Goal: Task Accomplishment & Management: Complete application form

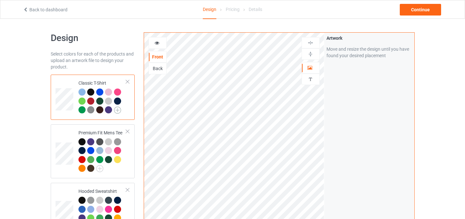
click at [119, 111] on img at bounding box center [117, 110] width 7 height 7
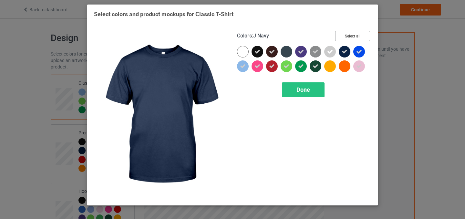
click at [348, 38] on button "Select all" at bounding box center [352, 36] width 35 height 10
click at [348, 38] on button "Reset to Default" at bounding box center [346, 36] width 47 height 10
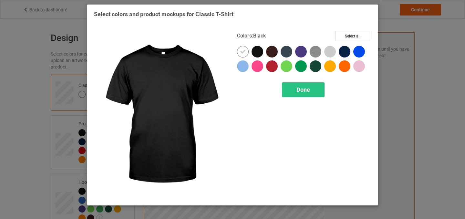
click at [258, 50] on div at bounding box center [257, 52] width 12 height 12
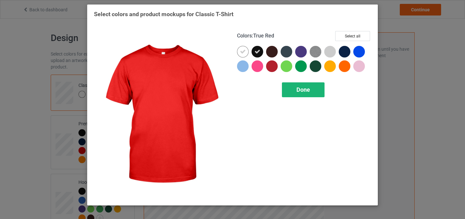
click at [307, 92] on span "Done" at bounding box center [303, 89] width 14 height 7
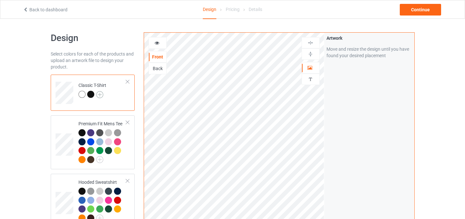
click at [98, 95] on img at bounding box center [99, 94] width 7 height 7
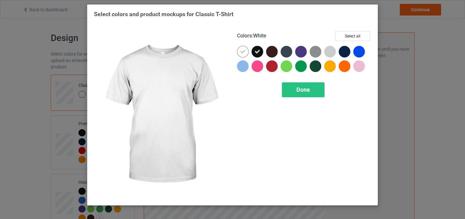
click at [238, 51] on div at bounding box center [243, 52] width 12 height 12
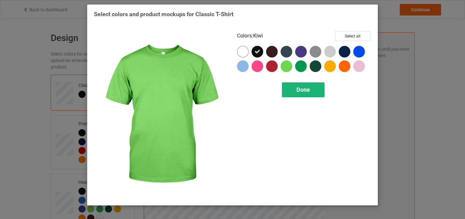
click at [312, 85] on div "Done" at bounding box center [303, 89] width 43 height 15
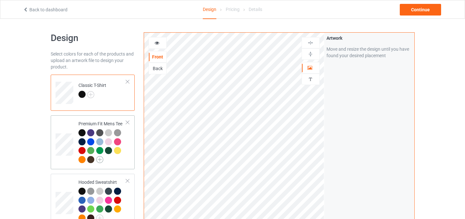
click at [98, 158] on img at bounding box center [99, 159] width 7 height 7
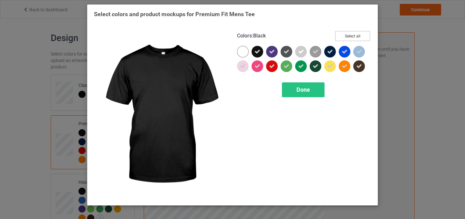
click at [344, 38] on button "Select all" at bounding box center [352, 36] width 35 height 10
click at [344, 38] on button "Reset to Default" at bounding box center [346, 36] width 47 height 10
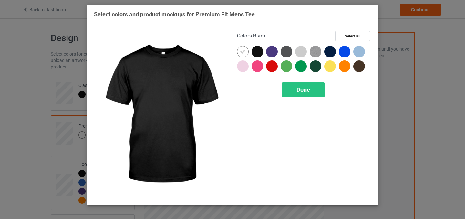
click at [254, 55] on div at bounding box center [257, 52] width 12 height 12
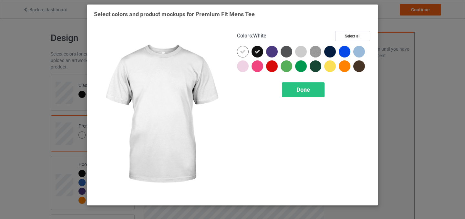
click at [245, 55] on div at bounding box center [243, 52] width 12 height 12
click at [317, 88] on div "Done" at bounding box center [303, 89] width 43 height 15
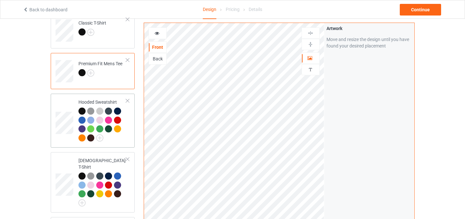
scroll to position [63, 0]
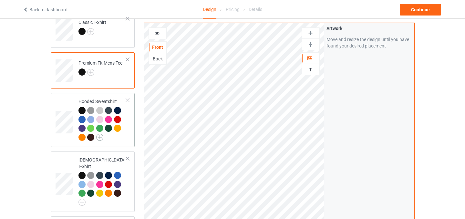
click at [98, 139] on img at bounding box center [99, 137] width 7 height 7
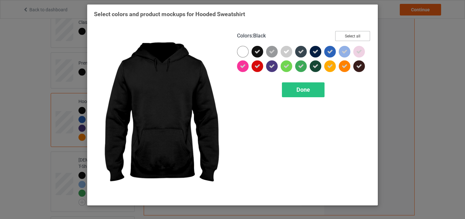
click at [353, 35] on button "Select all" at bounding box center [352, 36] width 35 height 10
click at [353, 35] on button "Reset to Default" at bounding box center [346, 36] width 47 height 10
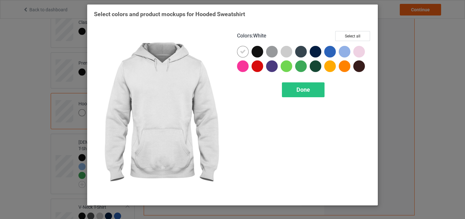
click at [243, 56] on div at bounding box center [243, 52] width 12 height 12
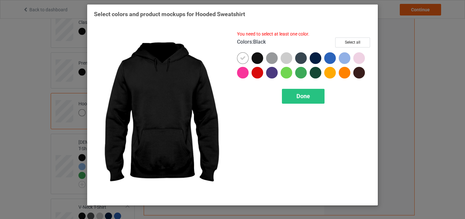
click at [258, 61] on div at bounding box center [257, 58] width 12 height 12
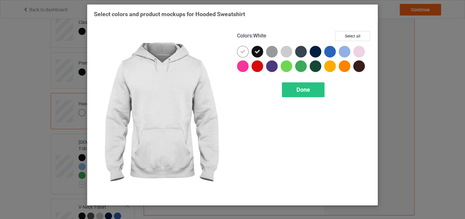
click at [242, 54] on icon at bounding box center [243, 52] width 6 height 6
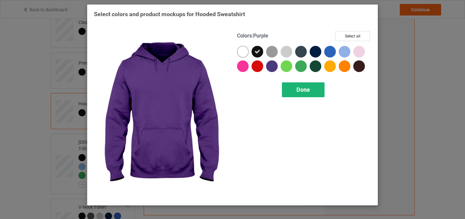
click at [302, 90] on span "Done" at bounding box center [303, 89] width 14 height 7
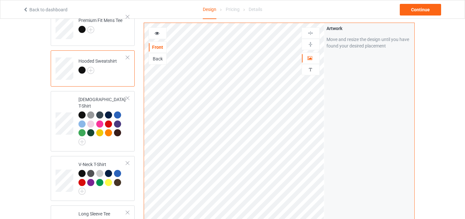
scroll to position [106, 0]
click at [81, 138] on img at bounding box center [81, 141] width 7 height 7
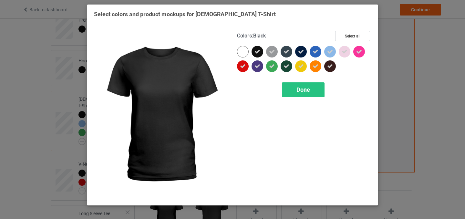
click at [240, 52] on div at bounding box center [243, 52] width 12 height 12
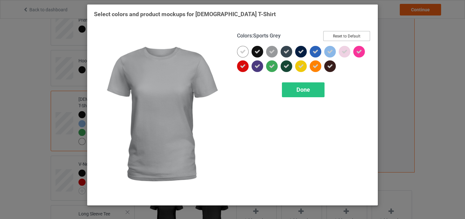
click at [345, 39] on button "Reset to Default" at bounding box center [346, 36] width 47 height 10
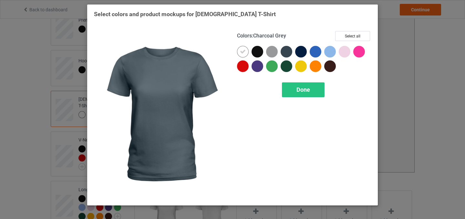
click at [256, 55] on div at bounding box center [257, 52] width 12 height 12
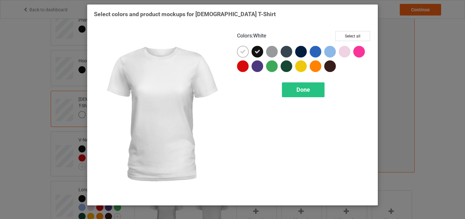
click at [241, 53] on icon at bounding box center [243, 52] width 6 height 6
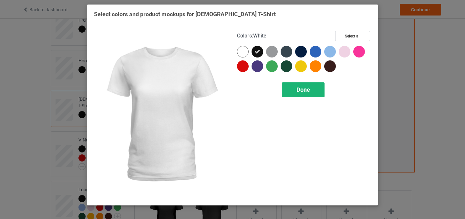
click at [309, 91] on span "Done" at bounding box center [303, 89] width 14 height 7
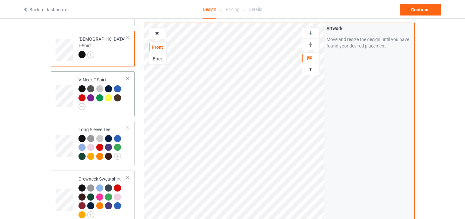
scroll to position [166, 0]
click at [83, 108] on img at bounding box center [81, 106] width 7 height 7
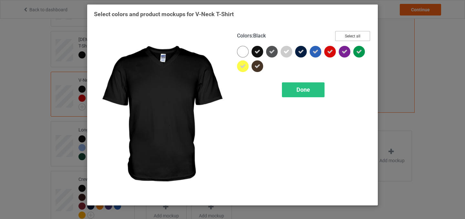
click at [342, 34] on button "Select all" at bounding box center [352, 36] width 35 height 10
click at [253, 56] on div at bounding box center [257, 52] width 12 height 12
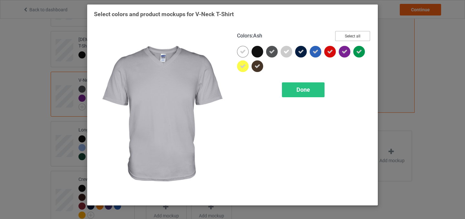
click at [355, 36] on button "Select all" at bounding box center [352, 36] width 35 height 10
click at [343, 34] on button "Reset to Default" at bounding box center [346, 36] width 47 height 10
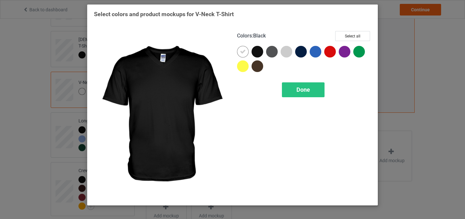
click at [260, 53] on div at bounding box center [257, 52] width 12 height 12
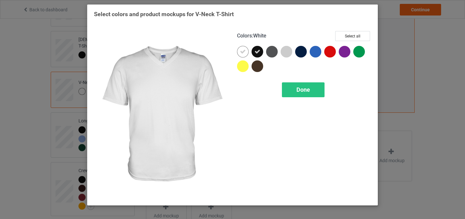
click at [244, 53] on icon at bounding box center [243, 52] width 6 height 6
click at [306, 91] on span "Done" at bounding box center [303, 89] width 14 height 7
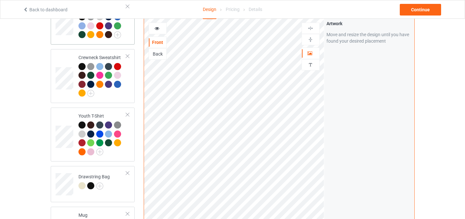
scroll to position [279, 0]
click at [93, 96] on img at bounding box center [90, 92] width 7 height 7
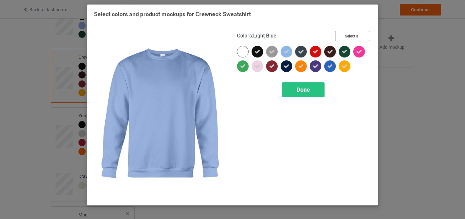
click at [354, 36] on button "Select all" at bounding box center [352, 36] width 35 height 10
click at [354, 36] on button "Reset to Default" at bounding box center [346, 36] width 47 height 10
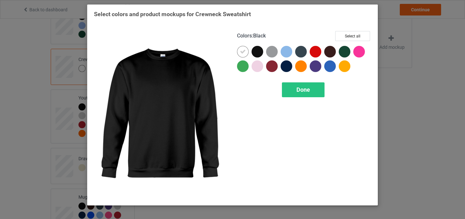
click at [260, 52] on div at bounding box center [257, 52] width 12 height 12
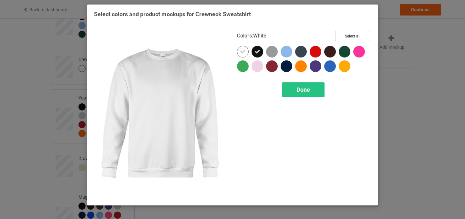
click at [243, 53] on icon at bounding box center [243, 52] width 6 height 6
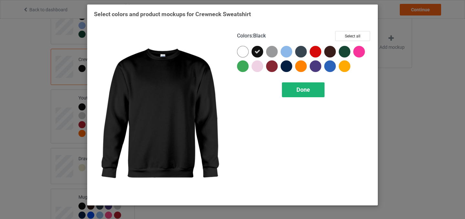
click at [306, 93] on div "Done" at bounding box center [303, 89] width 43 height 15
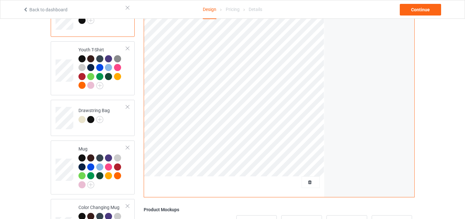
scroll to position [328, 0]
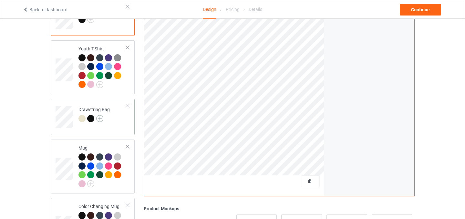
click at [101, 118] on img at bounding box center [99, 118] width 7 height 7
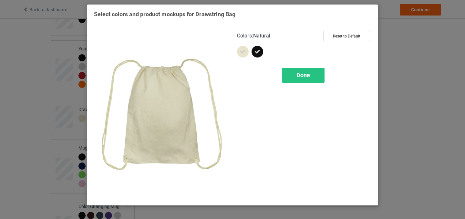
click at [243, 53] on icon at bounding box center [243, 52] width 6 height 6
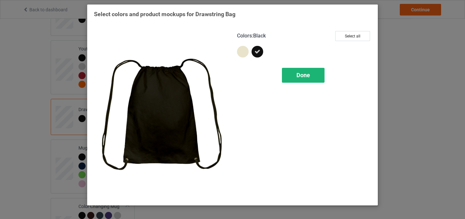
click at [300, 73] on span "Done" at bounding box center [303, 75] width 14 height 7
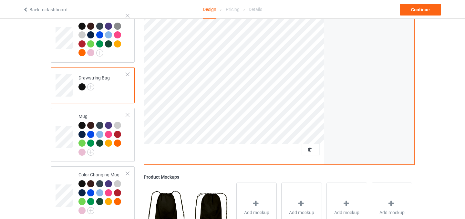
scroll to position [368, 0]
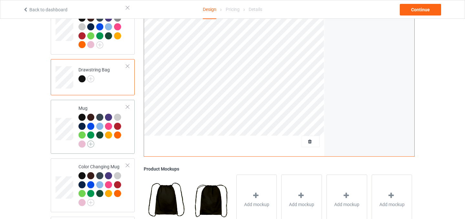
click at [90, 146] on img at bounding box center [90, 143] width 7 height 7
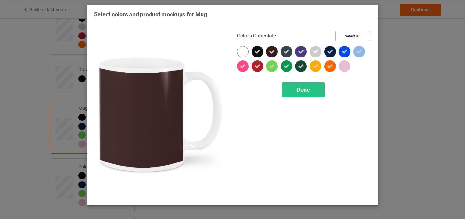
click at [351, 38] on button "Select all" at bounding box center [352, 36] width 35 height 10
click at [351, 38] on button "Reset to Default" at bounding box center [346, 36] width 47 height 10
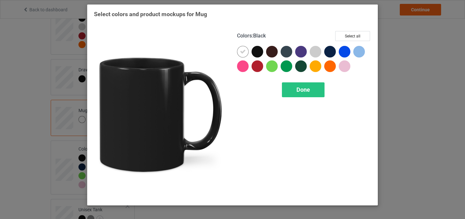
click at [262, 48] on div at bounding box center [257, 52] width 12 height 12
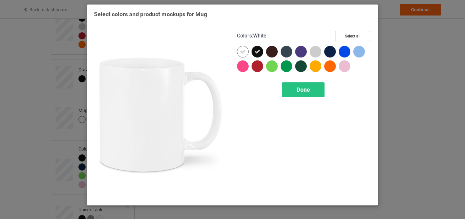
click at [246, 50] on div at bounding box center [243, 52] width 12 height 12
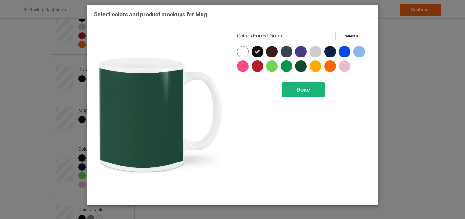
click at [306, 88] on span "Done" at bounding box center [303, 89] width 14 height 7
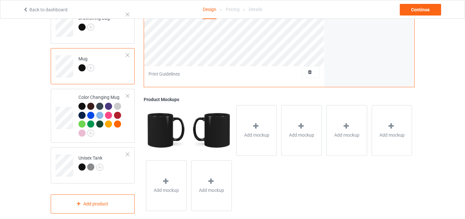
scroll to position [428, 0]
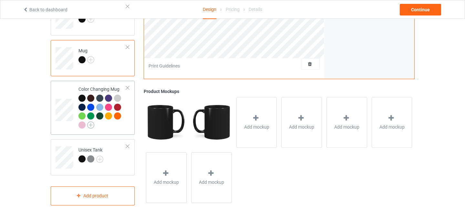
click at [93, 126] on img at bounding box center [90, 124] width 7 height 7
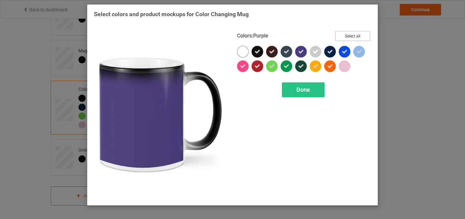
click at [354, 39] on button "Select all" at bounding box center [352, 36] width 35 height 10
click at [354, 39] on button "Reset to Default" at bounding box center [346, 36] width 47 height 10
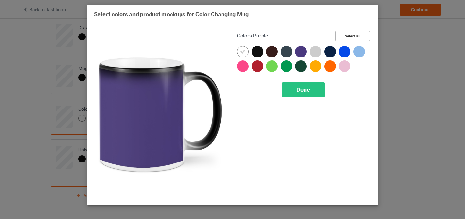
scroll to position [410, 0]
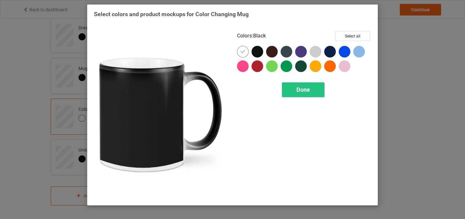
click at [260, 53] on div at bounding box center [257, 52] width 12 height 12
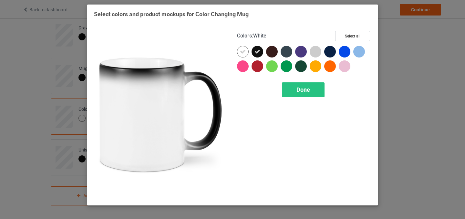
click at [245, 53] on icon at bounding box center [243, 52] width 6 height 6
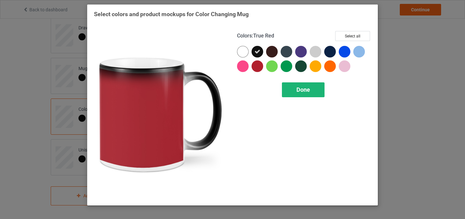
click at [305, 92] on span "Done" at bounding box center [303, 89] width 14 height 7
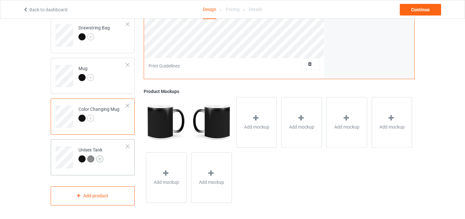
click at [102, 159] on img at bounding box center [99, 158] width 7 height 7
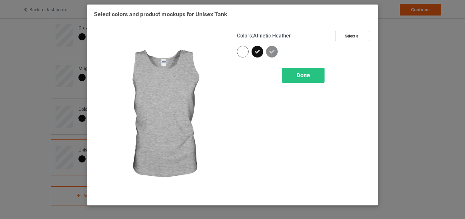
click at [273, 50] on icon at bounding box center [272, 52] width 6 height 6
click at [297, 72] on span "Done" at bounding box center [303, 75] width 14 height 7
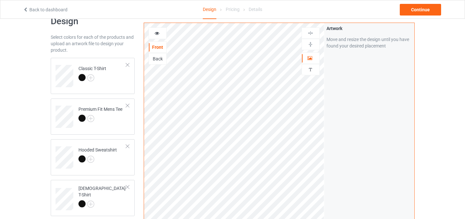
scroll to position [7, 0]
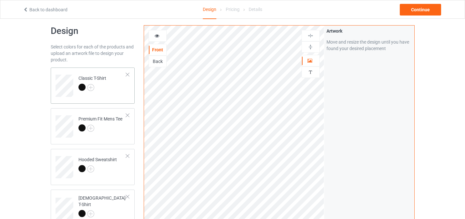
click at [108, 90] on td "Classic T-Shirt" at bounding box center [102, 83] width 55 height 27
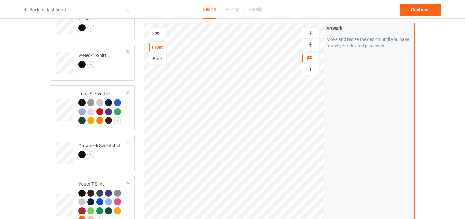
scroll to position [282, 0]
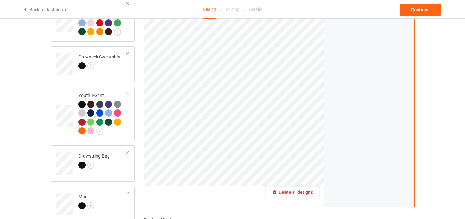
click at [310, 195] on span "Delete all designs" at bounding box center [296, 192] width 34 height 5
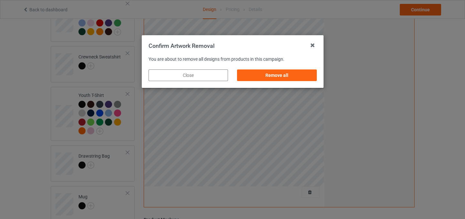
click at [290, 82] on div "Remove all" at bounding box center [276, 75] width 88 height 21
click at [291, 77] on div "Remove all" at bounding box center [276, 75] width 79 height 12
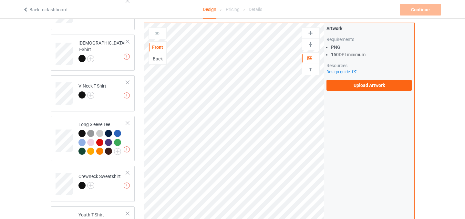
scroll to position [151, 0]
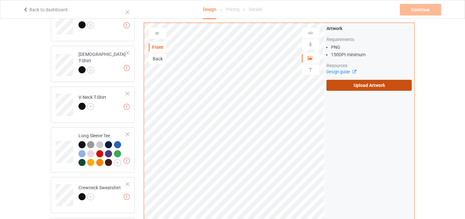
click at [363, 87] on label "Upload Artwork" at bounding box center [369, 85] width 86 height 11
click at [0, 0] on input "Upload Artwork" at bounding box center [0, 0] width 0 height 0
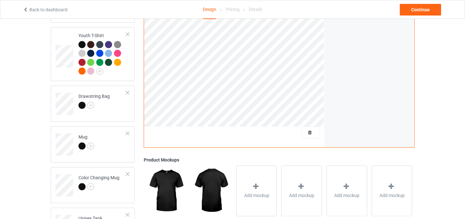
scroll to position [339, 0]
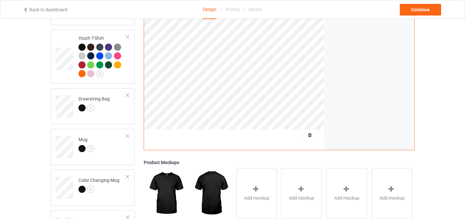
click at [313, 139] on div at bounding box center [311, 135] width 18 height 12
click at [303, 136] on span "Delete all designs" at bounding box center [296, 134] width 34 height 5
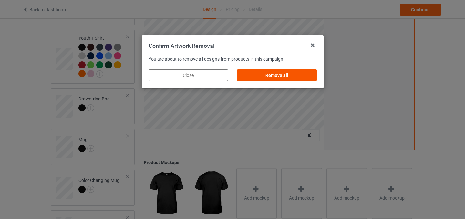
click at [296, 73] on div "Remove all" at bounding box center [276, 75] width 79 height 12
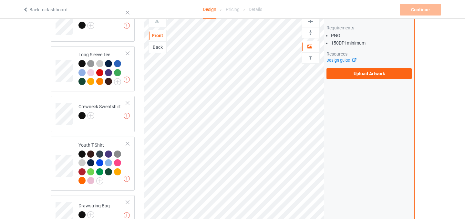
scroll to position [228, 0]
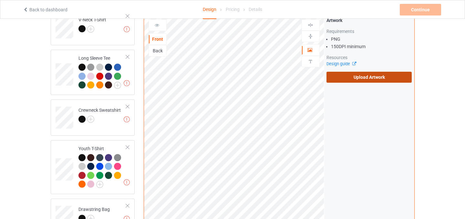
click at [354, 74] on label "Upload Artwork" at bounding box center [369, 77] width 86 height 11
click at [0, 0] on input "Upload Artwork" at bounding box center [0, 0] width 0 height 0
click at [359, 78] on label "Upload Artwork" at bounding box center [369, 77] width 86 height 11
click at [0, 0] on input "Upload Artwork" at bounding box center [0, 0] width 0 height 0
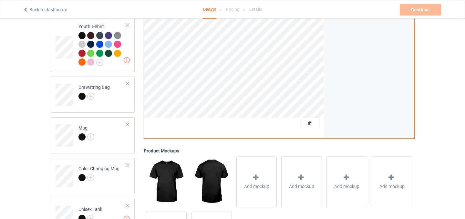
scroll to position [358, 0]
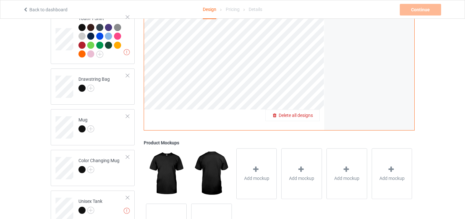
click at [312, 118] on span "Delete all designs" at bounding box center [296, 115] width 34 height 5
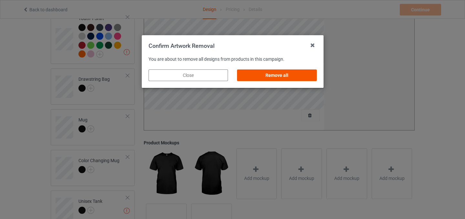
click at [296, 78] on div "Remove all" at bounding box center [276, 75] width 79 height 12
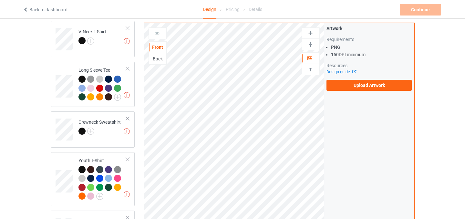
scroll to position [150, 0]
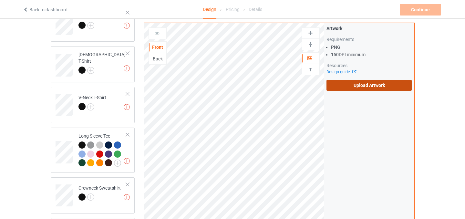
click at [356, 82] on label "Upload Artwork" at bounding box center [369, 85] width 86 height 11
click at [0, 0] on input "Upload Artwork" at bounding box center [0, 0] width 0 height 0
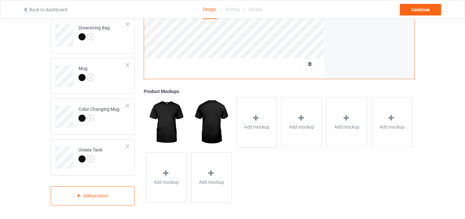
scroll to position [409, 0]
click at [107, 76] on td "Mug" at bounding box center [102, 74] width 55 height 27
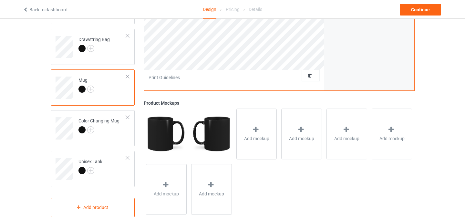
scroll to position [393, 0]
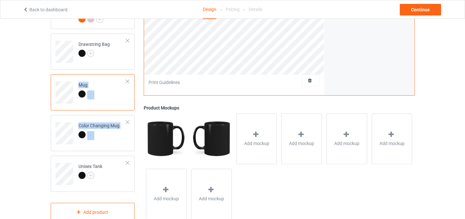
drag, startPoint x: 92, startPoint y: 162, endPoint x: 93, endPoint y: 80, distance: 81.7
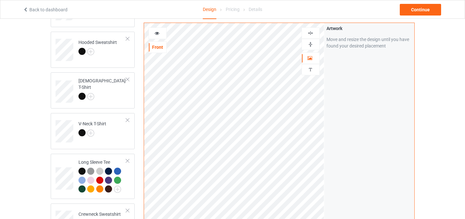
scroll to position [114, 0]
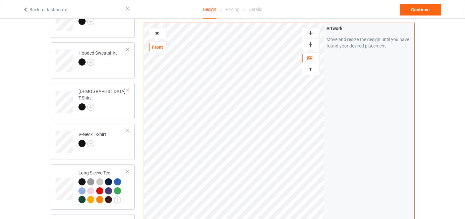
click at [26, 91] on div "Design Select colors for each of the products and upload an artwork file to des…" at bounding box center [232, 210] width 465 height 610
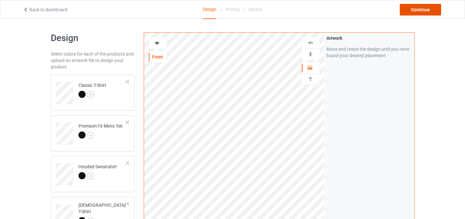
click at [417, 13] on div "Continue" at bounding box center [420, 10] width 41 height 12
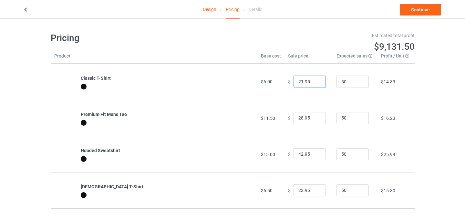
type input "21.95"
click at [315, 84] on input "21.95" at bounding box center [309, 82] width 32 height 12
click at [316, 120] on input "27.95" at bounding box center [309, 118] width 32 height 12
type input "26.95"
click at [316, 120] on input "26.95" at bounding box center [309, 118] width 32 height 12
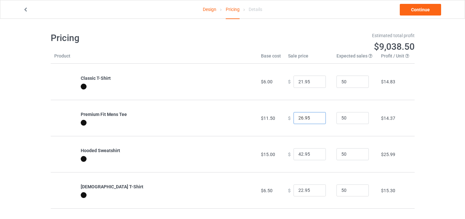
scroll to position [53, 0]
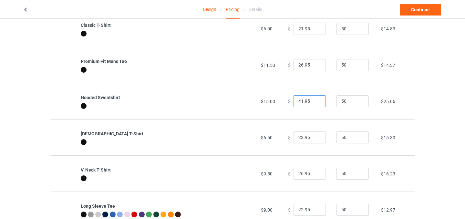
click at [315, 103] on input "41.95" at bounding box center [309, 101] width 32 height 12
click at [315, 103] on input "40.95" at bounding box center [309, 101] width 32 height 12
click at [315, 103] on input "39.95" at bounding box center [309, 101] width 32 height 12
click at [315, 103] on input "38.95" at bounding box center [309, 101] width 32 height 12
click at [315, 103] on input "37.95" at bounding box center [309, 101] width 32 height 12
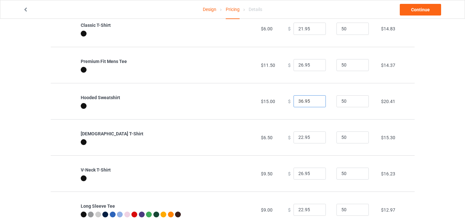
click at [315, 103] on input "36.95" at bounding box center [309, 101] width 32 height 12
click at [315, 103] on input "35.95" at bounding box center [309, 101] width 32 height 12
click at [315, 103] on input "34.95" at bounding box center [309, 101] width 32 height 12
click at [315, 103] on input "33.95" at bounding box center [309, 101] width 32 height 12
click at [315, 103] on input "32.95" at bounding box center [309, 101] width 32 height 12
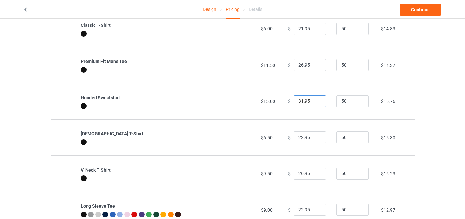
click at [315, 103] on input "31.95" at bounding box center [309, 101] width 32 height 12
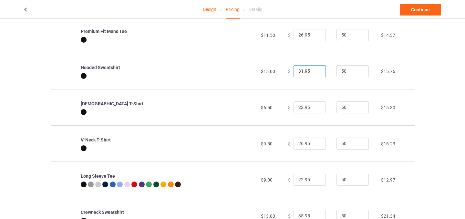
scroll to position [84, 0]
type input "30.95"
click at [315, 72] on input "30.95" at bounding box center [309, 71] width 32 height 12
type input "21.95"
click at [315, 109] on input "21.95" at bounding box center [309, 107] width 32 height 12
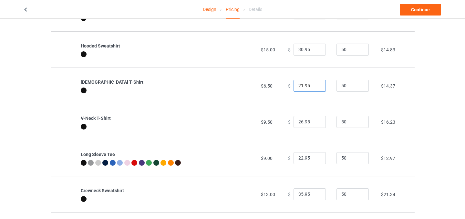
scroll to position [105, 0]
click at [316, 123] on input "25.95" at bounding box center [309, 121] width 32 height 12
type input "24.95"
click at [316, 123] on input "24.95" at bounding box center [309, 121] width 32 height 12
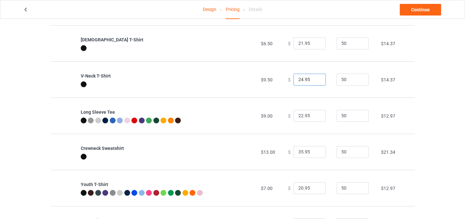
scroll to position [150, 0]
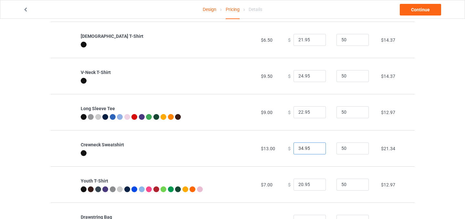
click at [316, 149] on input "34.95" at bounding box center [309, 148] width 32 height 12
click at [316, 149] on input "33.95" at bounding box center [309, 148] width 32 height 12
click at [316, 149] on input "32.95" at bounding box center [309, 148] width 32 height 12
click at [316, 149] on input "31.95" at bounding box center [309, 148] width 32 height 12
click at [316, 149] on input "30.95" at bounding box center [309, 148] width 32 height 12
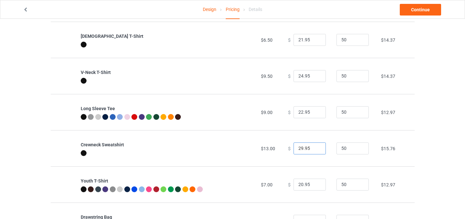
type input "29.95"
click at [316, 149] on input "29.95" at bounding box center [309, 148] width 32 height 12
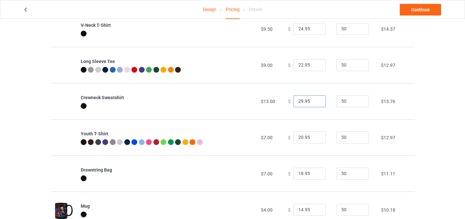
scroll to position [199, 0]
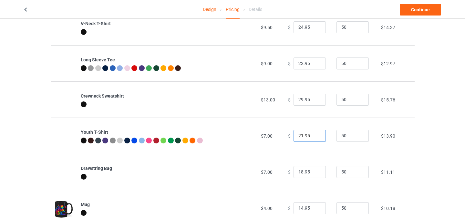
type input "21.95"
click at [314, 133] on input "21.95" at bounding box center [309, 136] width 32 height 12
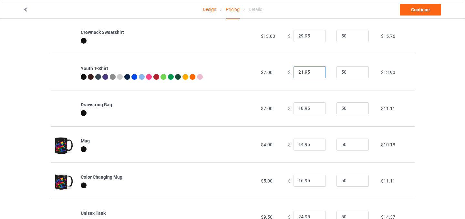
scroll to position [272, 0]
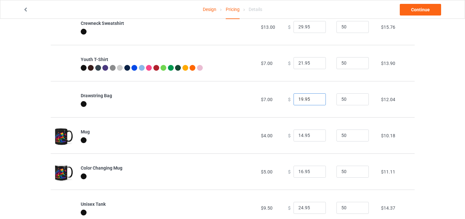
type input "19.95"
click at [317, 97] on input "19.95" at bounding box center [309, 99] width 32 height 12
click at [317, 134] on input "15.95" at bounding box center [309, 135] width 32 height 12
click at [317, 134] on input "16.95" at bounding box center [309, 135] width 32 height 12
click at [317, 134] on input "17.95" at bounding box center [309, 135] width 32 height 12
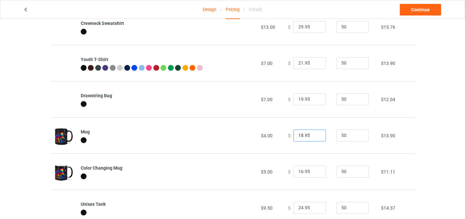
click at [317, 134] on input "18.95" at bounding box center [309, 135] width 32 height 12
type input "19.95"
click at [317, 134] on input "19.95" at bounding box center [309, 135] width 32 height 12
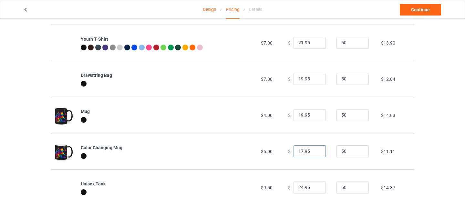
click at [316, 150] on input "17.95" at bounding box center [309, 151] width 32 height 12
click at [316, 150] on input "18.95" at bounding box center [309, 151] width 32 height 12
type input "19.95"
click at [316, 150] on input "19.95" at bounding box center [309, 151] width 32 height 12
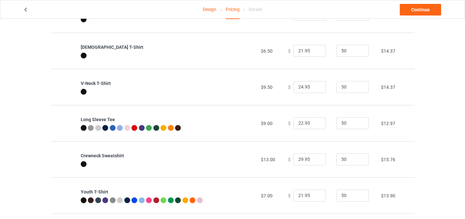
scroll to position [0, 0]
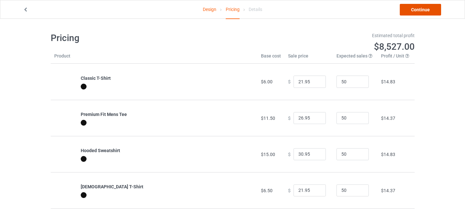
click at [421, 9] on link "Continue" at bounding box center [420, 10] width 41 height 12
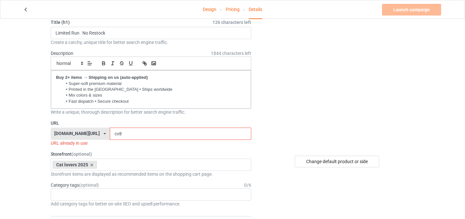
scroll to position [40, 0]
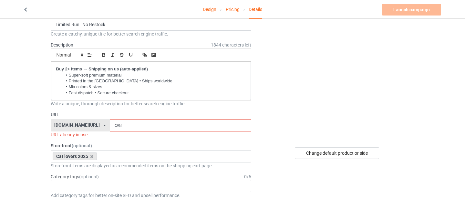
click at [110, 127] on input "cv8" at bounding box center [180, 125] width 141 height 12
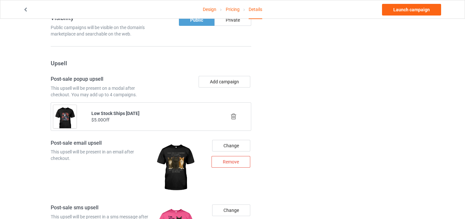
scroll to position [450, 0]
type input "2v8"
click at [234, 117] on icon at bounding box center [234, 116] width 8 height 7
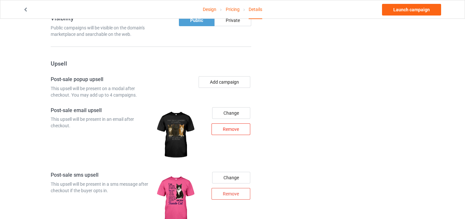
click at [236, 132] on div "Remove" at bounding box center [230, 129] width 39 height 12
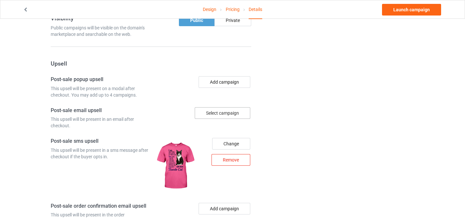
click at [232, 159] on div "Remove" at bounding box center [230, 160] width 39 height 12
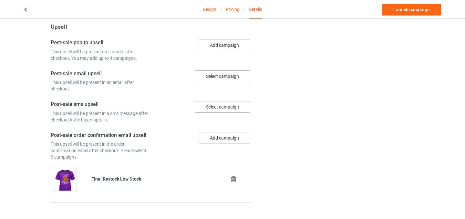
scroll to position [513, 0]
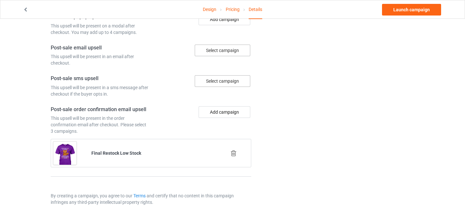
click at [234, 155] on icon at bounding box center [234, 153] width 8 height 7
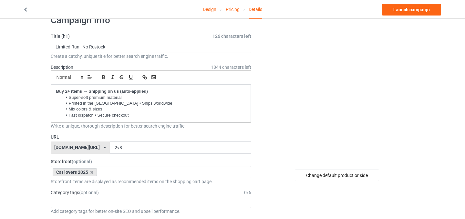
scroll to position [0, 0]
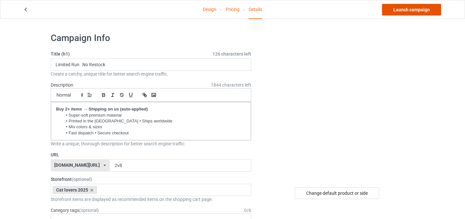
click at [404, 12] on link "Launch campaign" at bounding box center [411, 10] width 59 height 12
